Goal: Complete application form

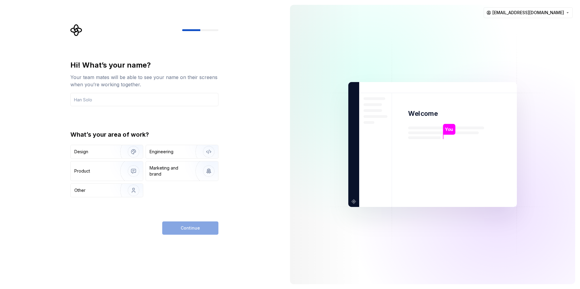
click at [101, 67] on div "Hi! What’s your name?" at bounding box center [144, 65] width 148 height 10
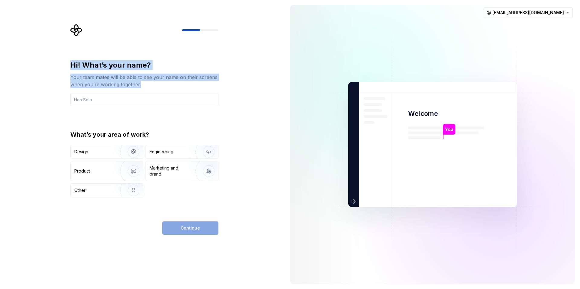
drag, startPoint x: 101, startPoint y: 67, endPoint x: 97, endPoint y: 79, distance: 12.0
click at [97, 79] on div "Hi! What’s your name? Your team mates will be able to see your name on their sc…" at bounding box center [144, 74] width 148 height 28
click at [97, 79] on div "Your team mates will be able to see your name on their screens when you’re work…" at bounding box center [144, 81] width 148 height 14
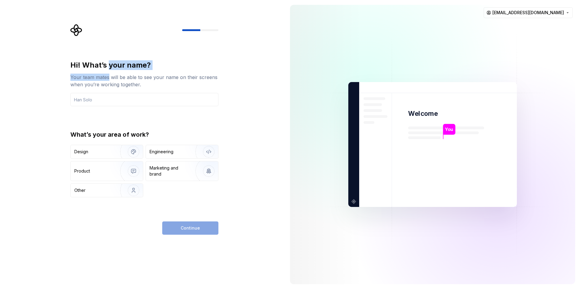
drag, startPoint x: 97, startPoint y: 79, endPoint x: 115, endPoint y: 66, distance: 21.9
click at [115, 66] on div "Hi! What’s your name? Your team mates will be able to see your name on their sc…" at bounding box center [144, 74] width 148 height 28
click at [115, 66] on div "Hi! What’s your name?" at bounding box center [144, 65] width 148 height 10
drag, startPoint x: 115, startPoint y: 66, endPoint x: 96, endPoint y: 87, distance: 28.2
click at [96, 87] on div "Hi! What’s your name? Your team mates will be able to see your name on their sc…" at bounding box center [144, 74] width 148 height 28
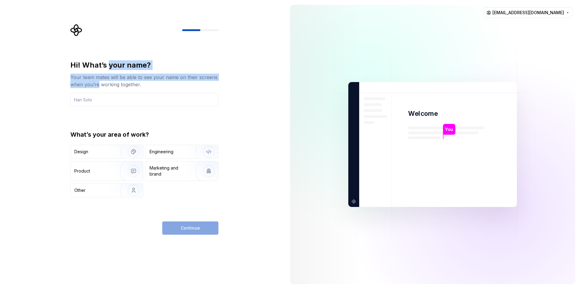
click at [92, 85] on div "Your team mates will be able to see your name on their screens when you’re work…" at bounding box center [144, 81] width 148 height 14
drag, startPoint x: 92, startPoint y: 85, endPoint x: 116, endPoint y: 66, distance: 30.9
click at [116, 66] on div "Hi! What’s your name? Your team mates will be able to see your name on their sc…" at bounding box center [144, 74] width 148 height 28
click at [116, 66] on div "Hi! What’s your name?" at bounding box center [144, 65] width 148 height 10
